Goal: Task Accomplishment & Management: Manage account settings

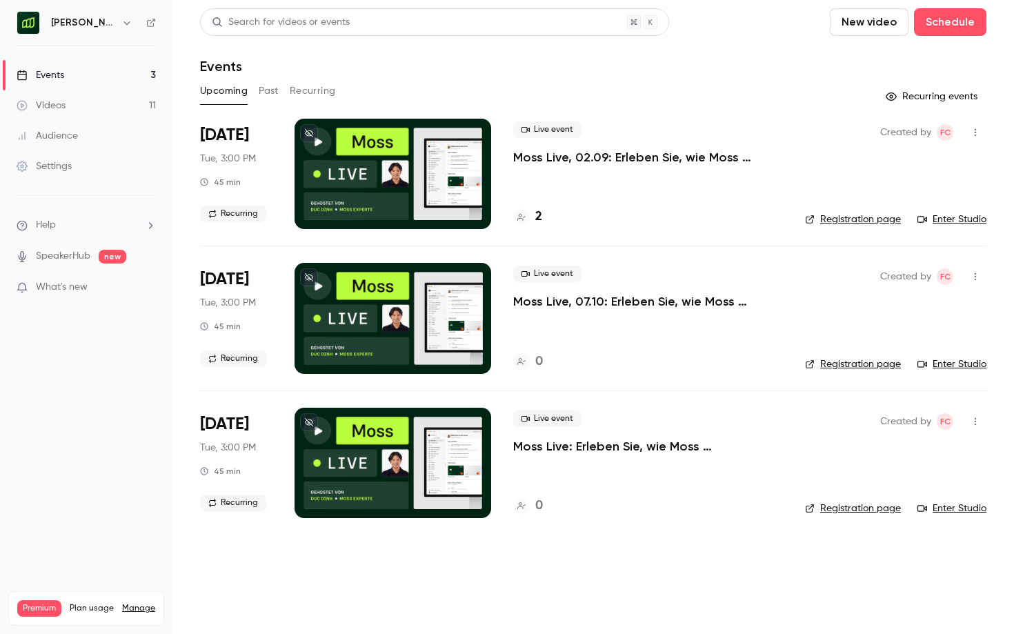
click at [71, 21] on h6 "[PERSON_NAME] [GEOGRAPHIC_DATA]" at bounding box center [83, 23] width 65 height 14
click at [129, 21] on icon "button" at bounding box center [127, 22] width 6 height 3
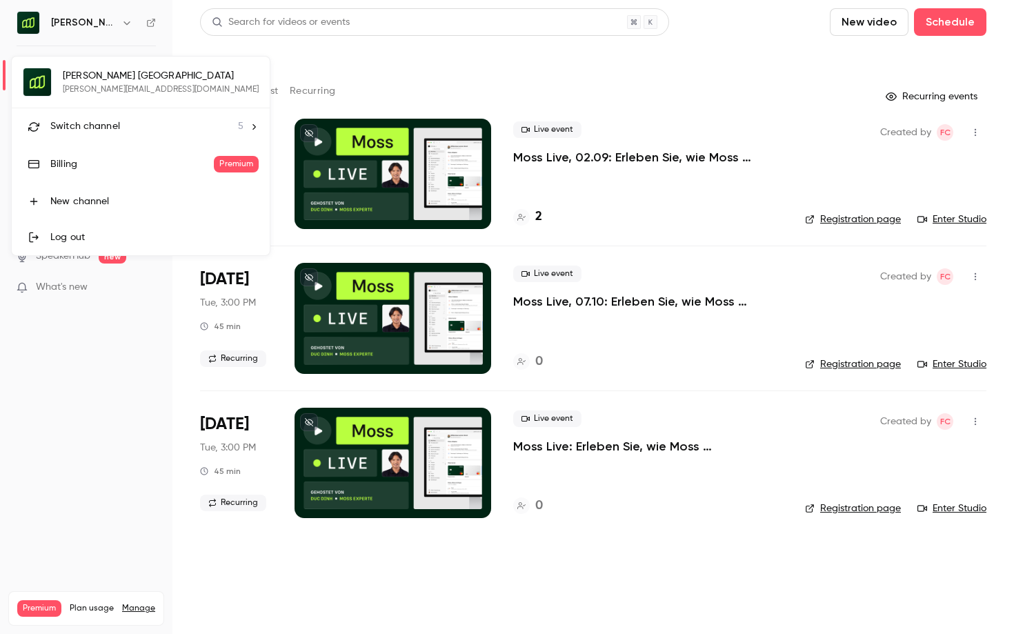
click at [104, 114] on li "Switch channel 5" at bounding box center [141, 126] width 258 height 37
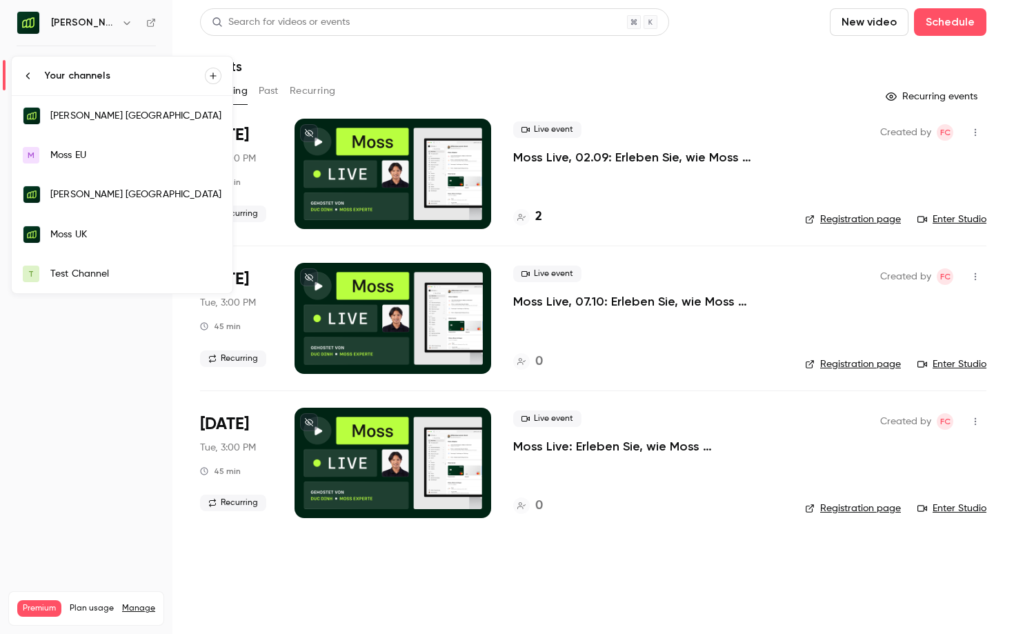
click at [64, 229] on div "Moss UK" at bounding box center [135, 235] width 171 height 14
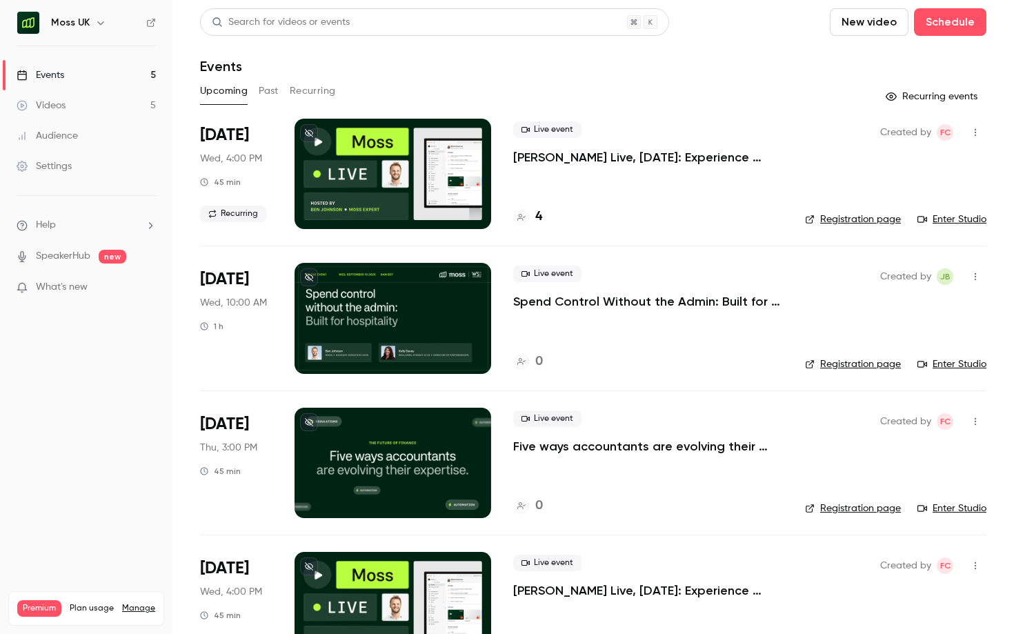
click at [620, 308] on p "Spend Control Without the Admin: Built for Hospitality" at bounding box center [648, 301] width 270 height 17
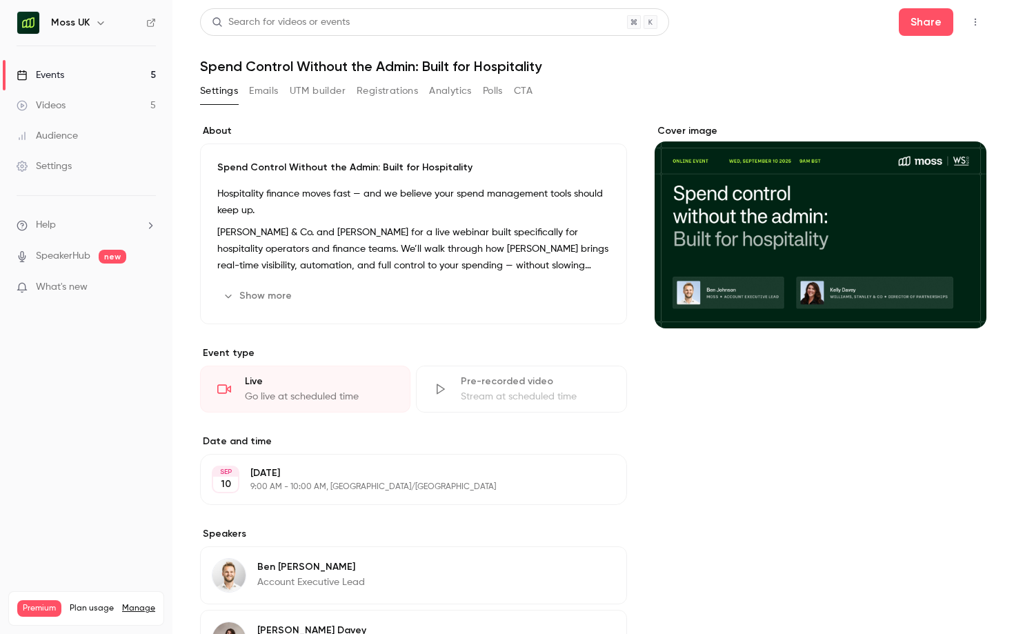
click at [365, 85] on button "Registrations" at bounding box center [387, 91] width 61 height 22
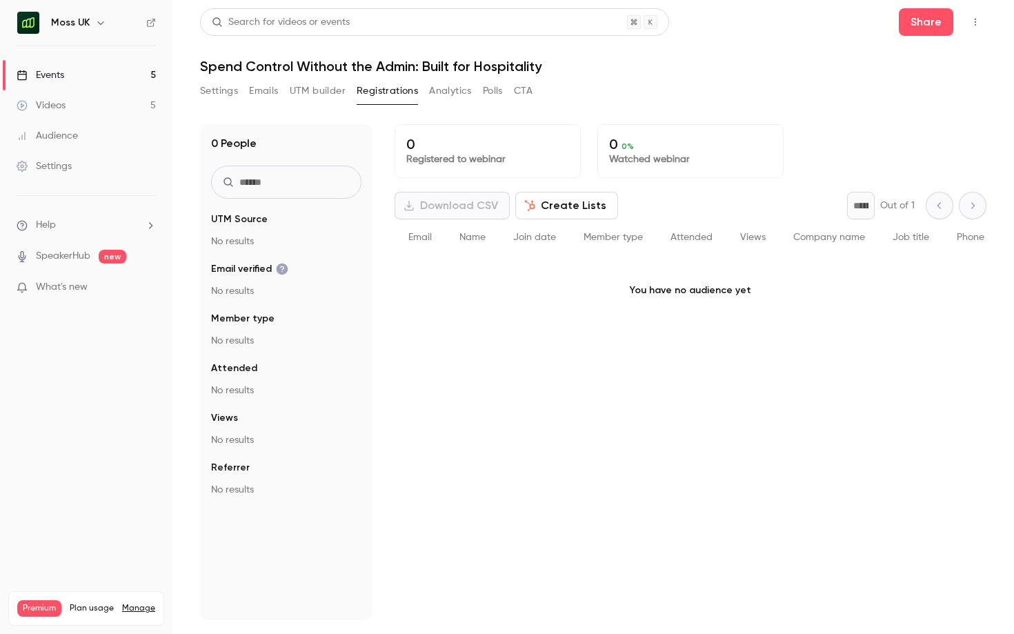
click at [228, 89] on button "Settings" at bounding box center [219, 91] width 38 height 22
